Goal: Task Accomplishment & Management: Use online tool/utility

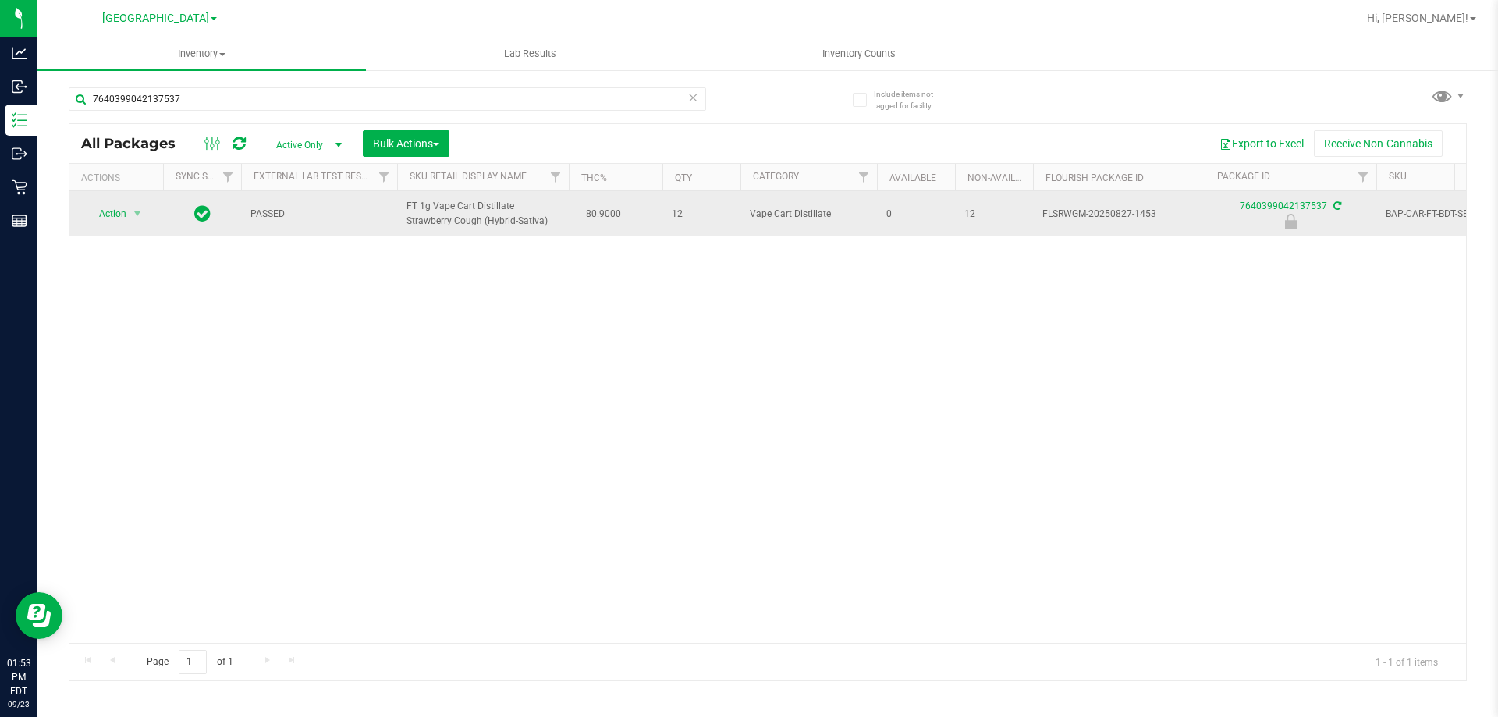
type input "7640399042137537"
click at [116, 214] on span "Action" at bounding box center [106, 214] width 42 height 22
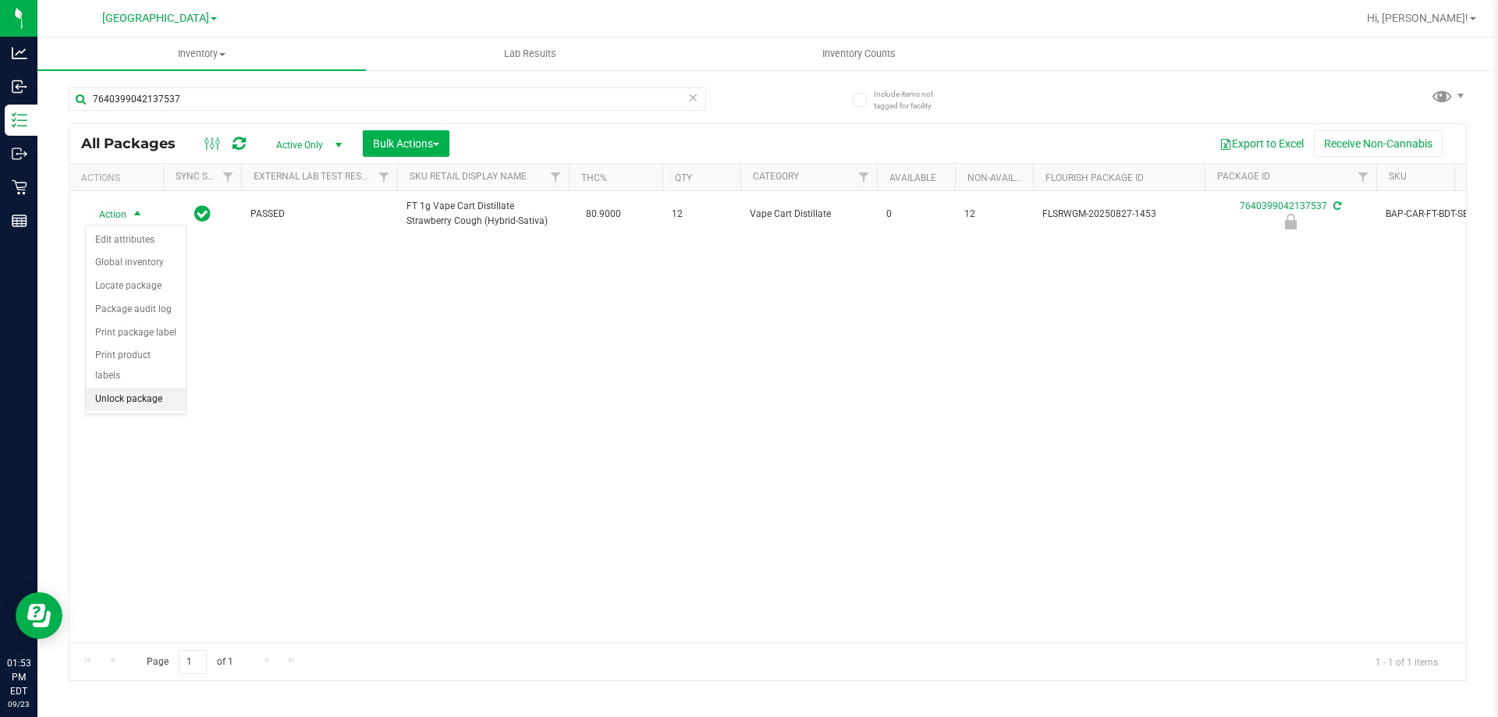
click at [152, 388] on li "Unlock package" at bounding box center [136, 399] width 100 height 23
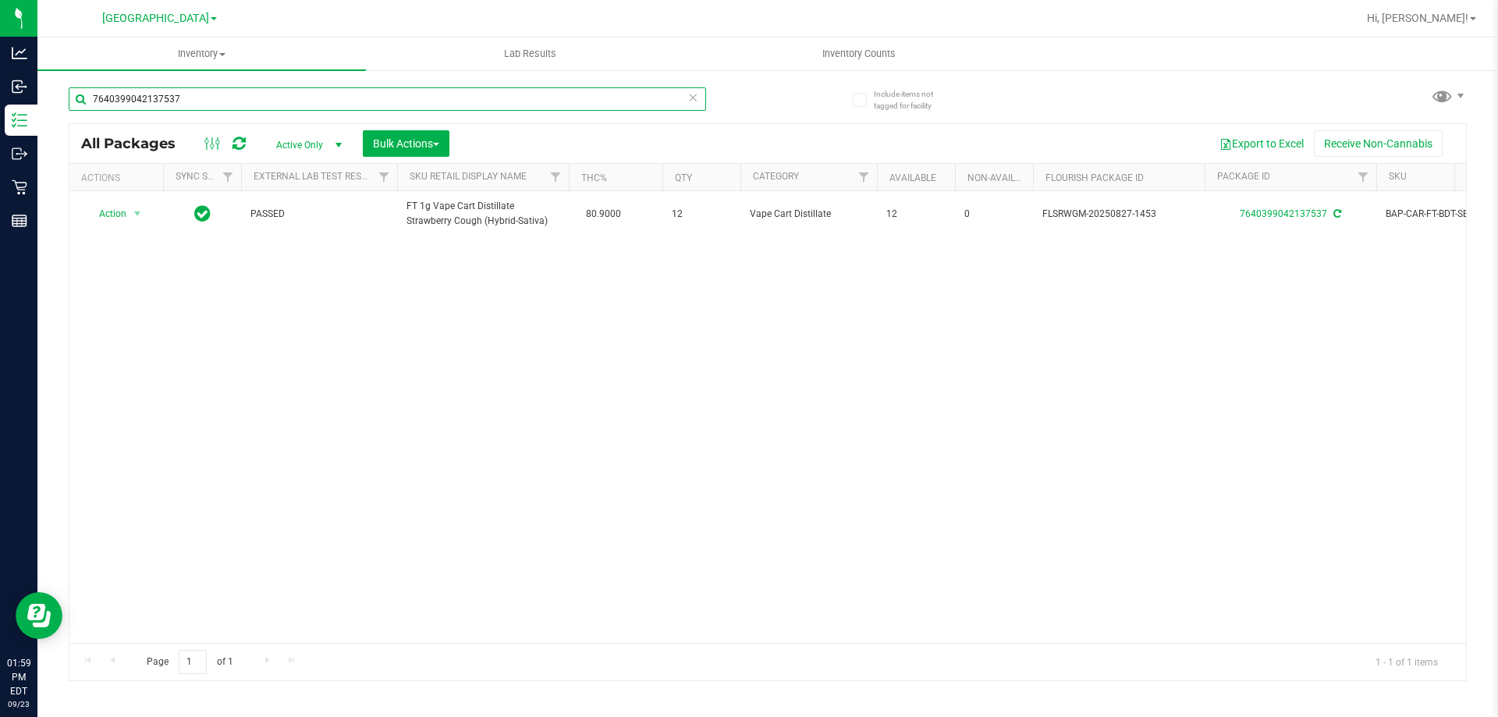
click at [240, 94] on input "7640399042137537" at bounding box center [388, 98] width 638 height 23
click at [240, 95] on input "7640399042137537" at bounding box center [388, 98] width 638 height 23
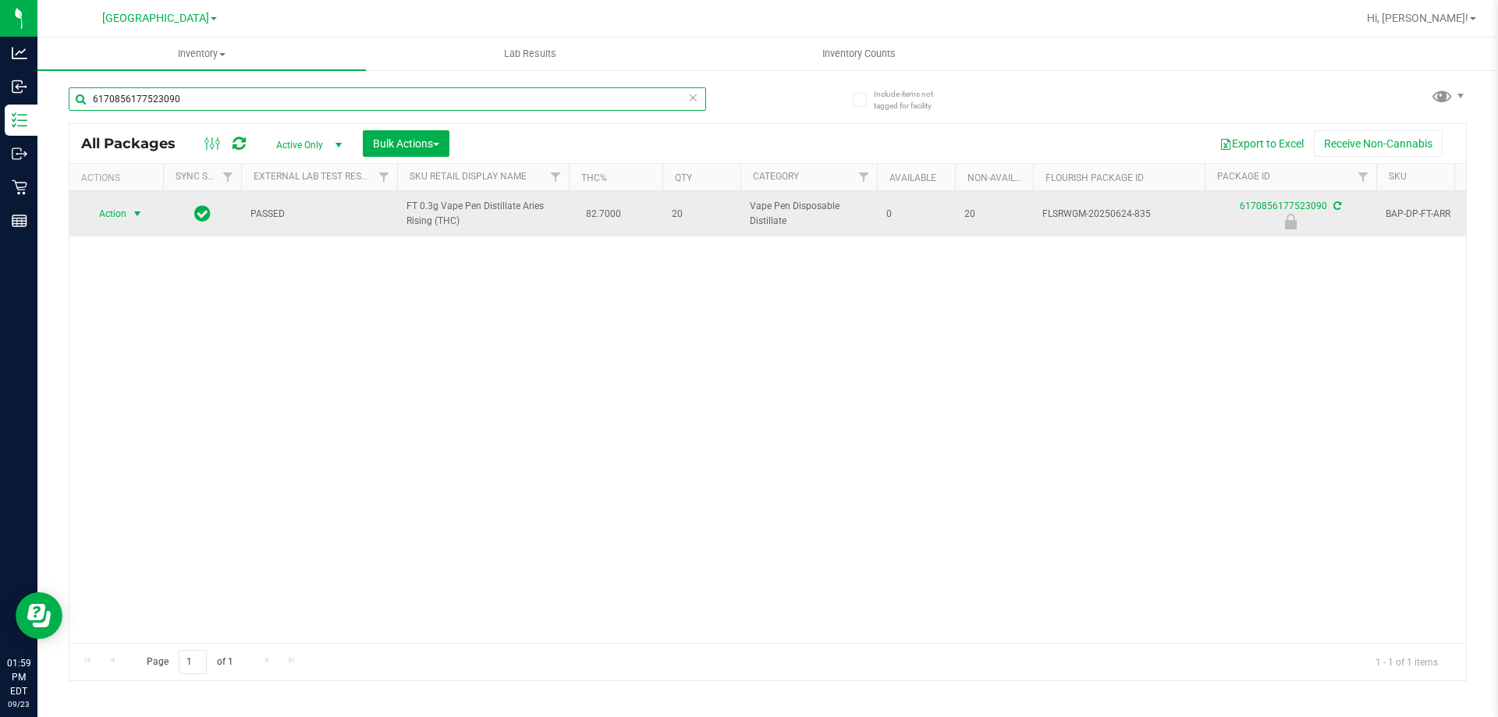
type input "6170856177523090"
click at [128, 221] on span "select" at bounding box center [138, 214] width 20 height 22
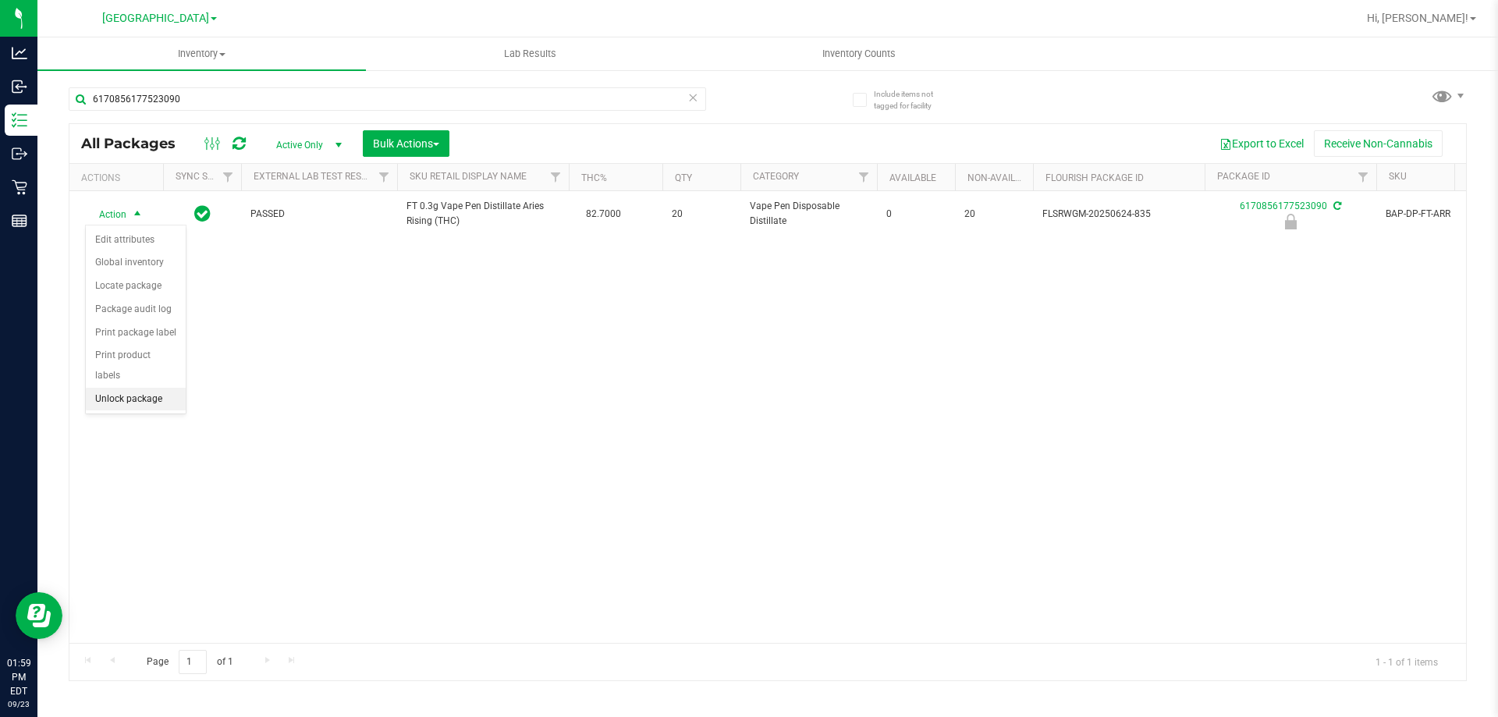
click at [156, 388] on li "Unlock package" at bounding box center [136, 399] width 100 height 23
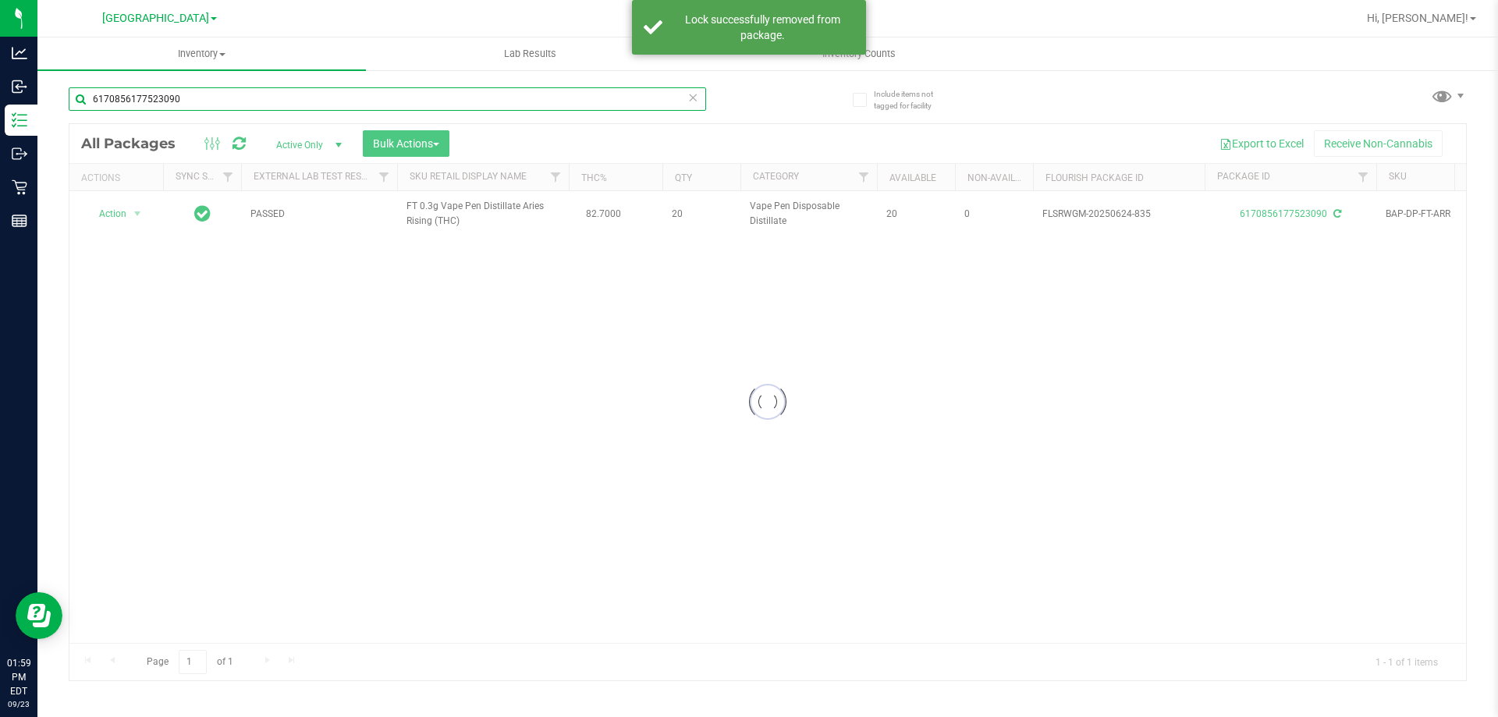
click at [215, 95] on input "6170856177523090" at bounding box center [388, 98] width 638 height 23
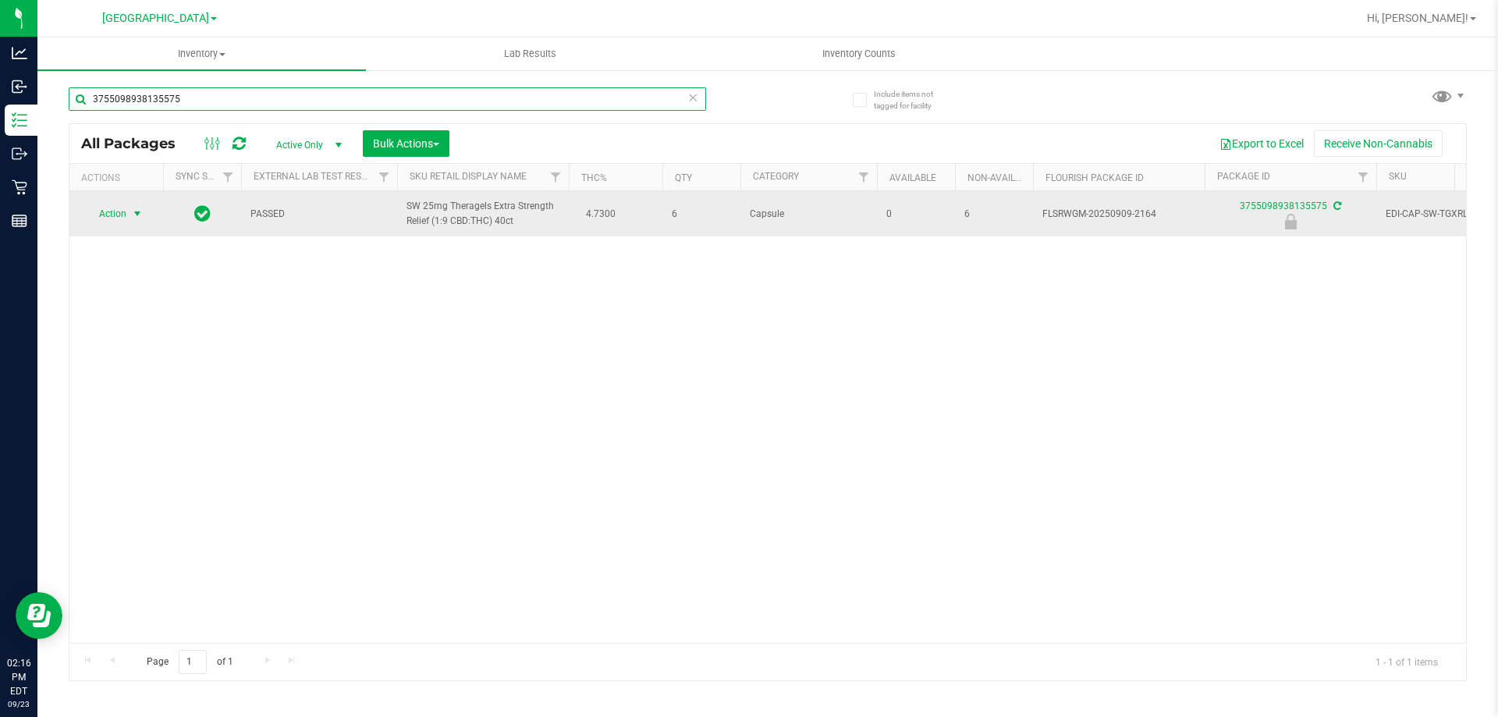
type input "3755098938135575"
click at [132, 220] on span "select" at bounding box center [137, 214] width 12 height 12
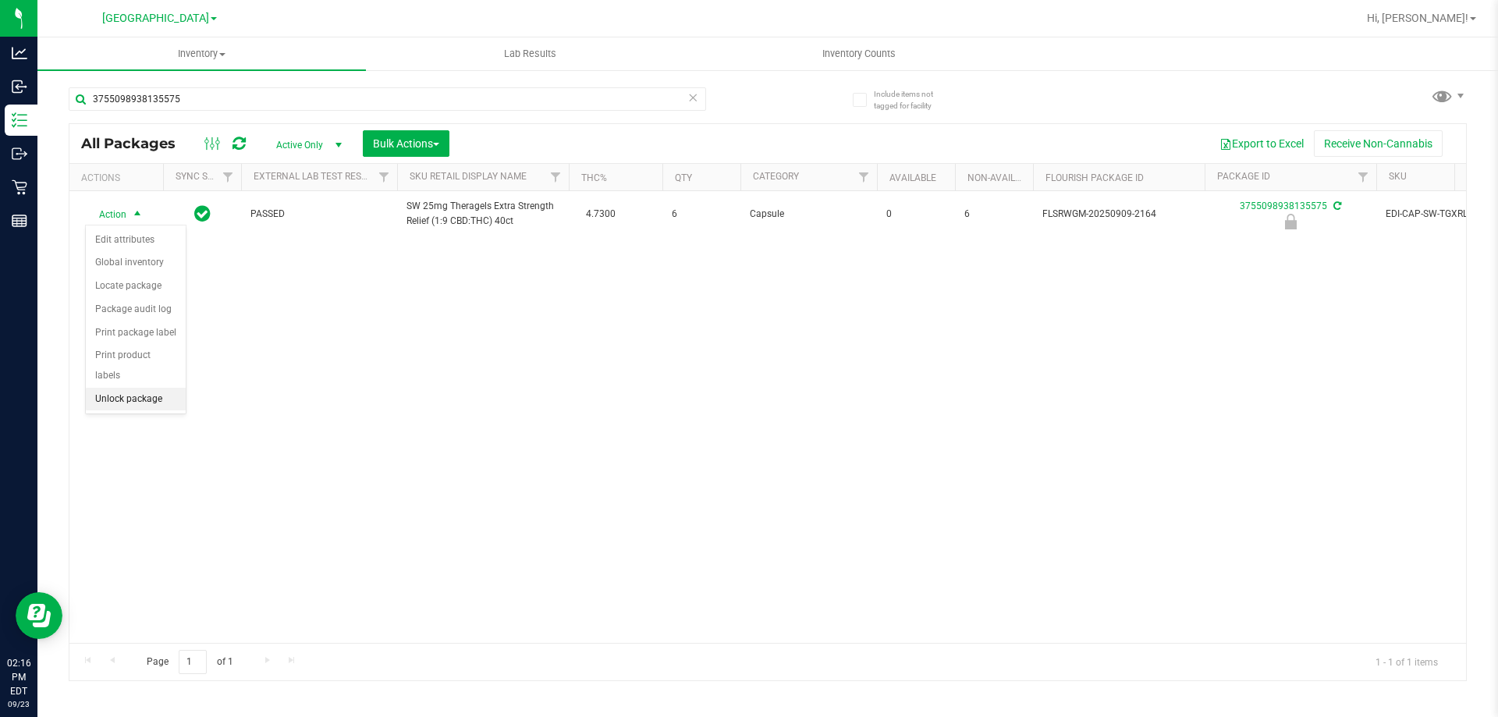
click at [152, 388] on li "Unlock package" at bounding box center [136, 399] width 100 height 23
